Goal: Information Seeking & Learning: Learn about a topic

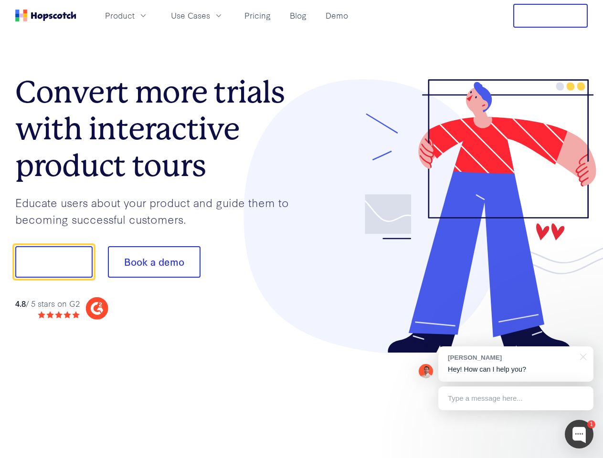
click at [302, 229] on div at bounding box center [445, 216] width 286 height 274
click at [135, 15] on span "Product" at bounding box center [120, 16] width 30 height 12
click at [210, 15] on span "Use Cases" at bounding box center [190, 16] width 39 height 12
click at [550, 16] on button "Free Trial" at bounding box center [550, 16] width 74 height 24
click at [53, 262] on button "Show me!" at bounding box center [53, 262] width 77 height 32
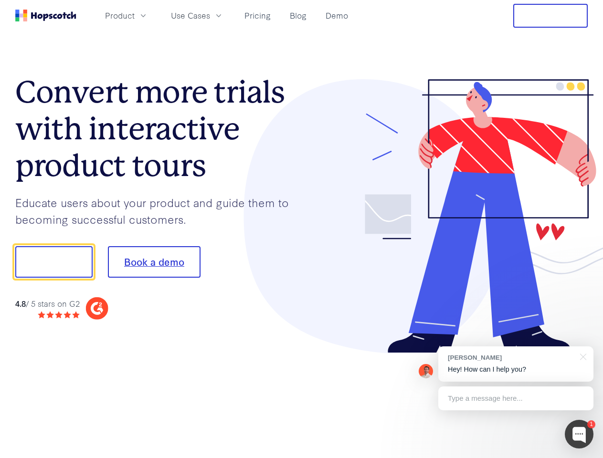
click at [154, 262] on button "Book a demo" at bounding box center [154, 262] width 93 height 32
click at [579, 434] on div at bounding box center [579, 434] width 29 height 29
click at [516, 364] on div "[PERSON_NAME] Hey! How can I help you?" at bounding box center [515, 364] width 155 height 35
click at [581, 458] on div "1 [PERSON_NAME] Hey! How can I help you? Type a message here... Free live chat …" at bounding box center [301, 458] width 603 height 0
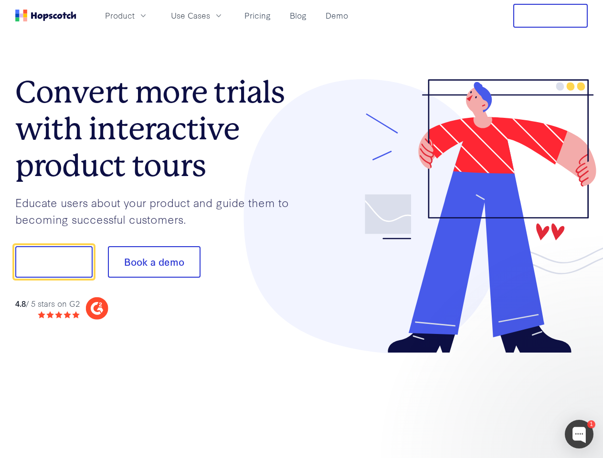
click at [516, 399] on div at bounding box center [503, 325] width 179 height 190
